Goal: Check status: Check status

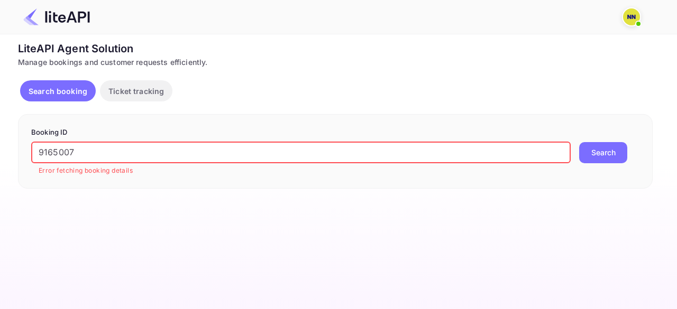
click at [77, 151] on input "9165007" at bounding box center [300, 152] width 539 height 21
click at [606, 155] on button "Search" at bounding box center [603, 152] width 48 height 21
click at [78, 151] on input "9165007" at bounding box center [300, 152] width 539 height 21
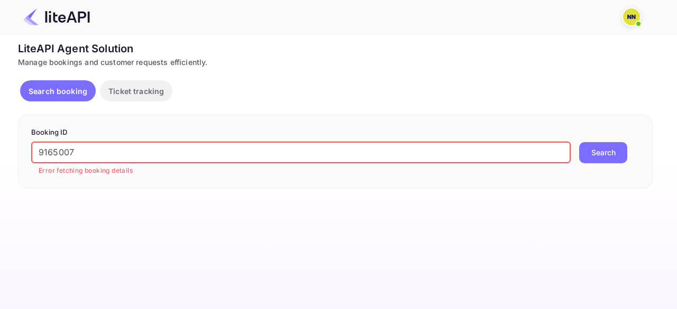
paste input "59773"
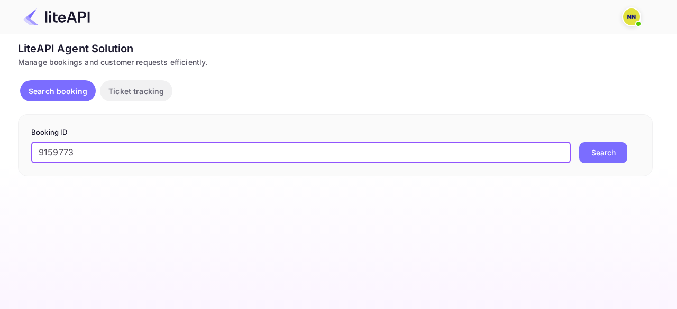
type input "9159773"
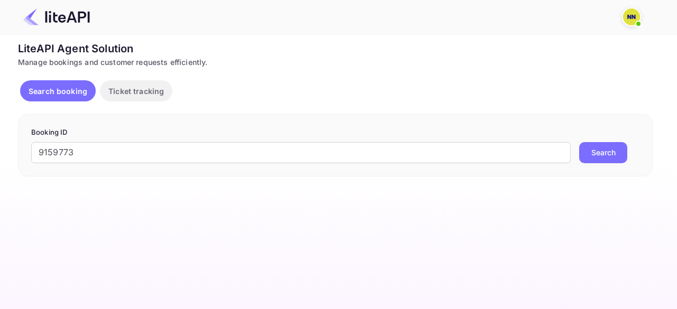
click at [591, 149] on button "Search" at bounding box center [603, 152] width 48 height 21
